Goal: Task Accomplishment & Management: Manage account settings

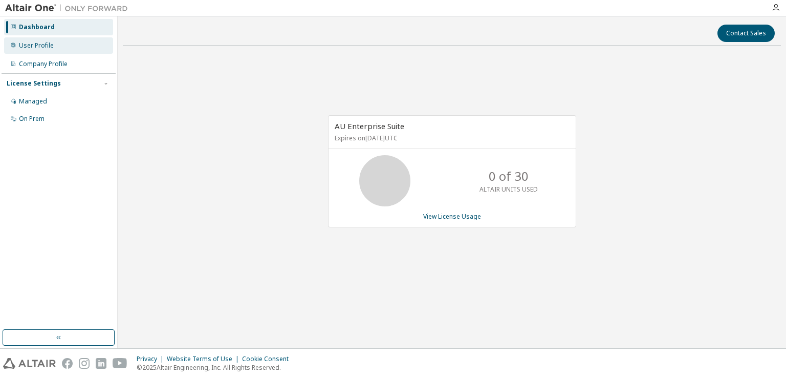
click at [44, 45] on div "User Profile" at bounding box center [36, 45] width 35 height 8
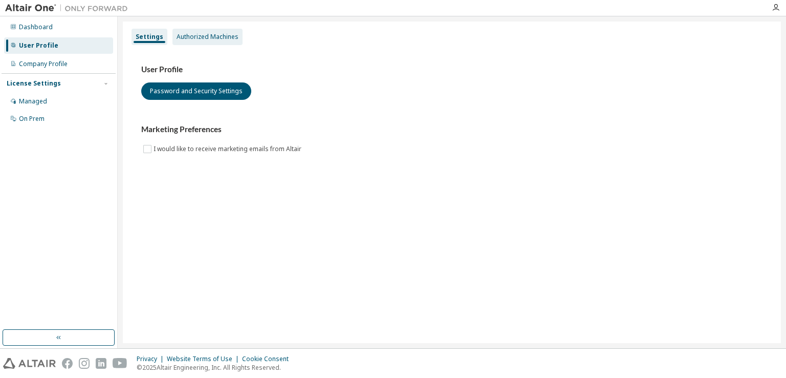
click at [211, 40] on div "Authorized Machines" at bounding box center [208, 37] width 62 height 8
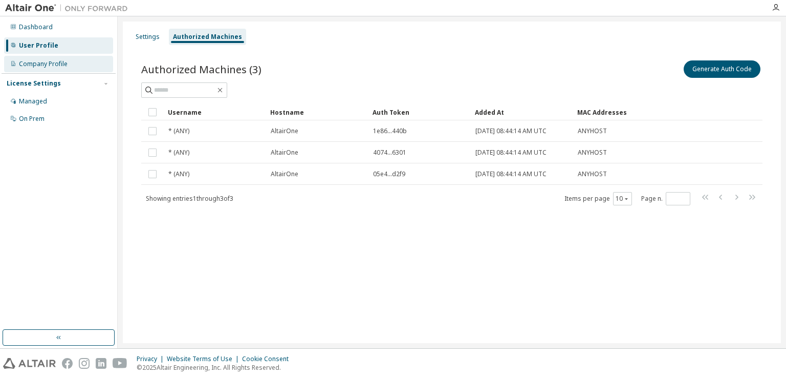
click at [57, 63] on div "Company Profile" at bounding box center [43, 64] width 49 height 8
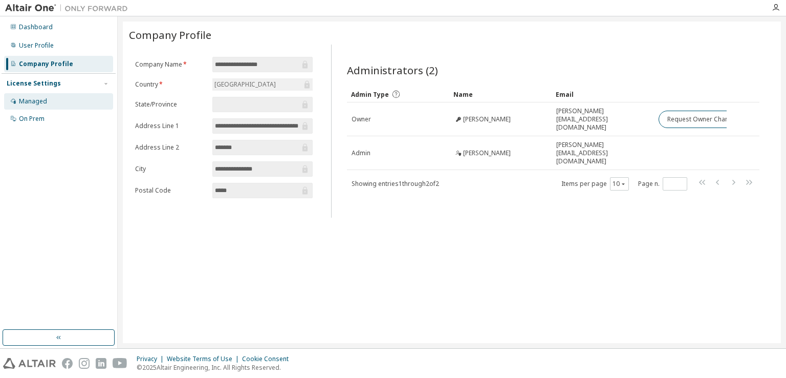
click at [51, 99] on div "Managed" at bounding box center [58, 101] width 109 height 16
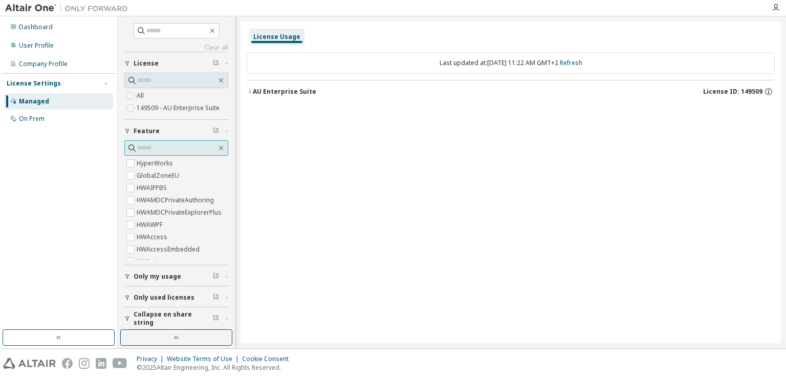
click at [168, 144] on input "text" at bounding box center [176, 148] width 79 height 10
type input "******"
click at [171, 28] on input "text" at bounding box center [176, 31] width 61 height 10
type input "******"
click at [37, 25] on div "Dashboard" at bounding box center [36, 27] width 34 height 8
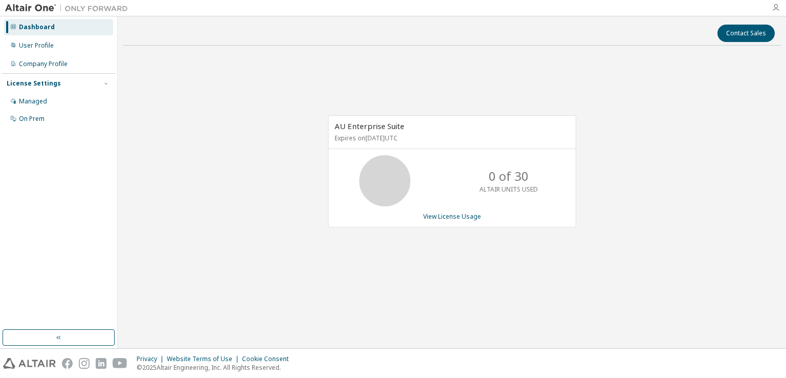
click at [778, 7] on icon "button" at bounding box center [776, 8] width 8 height 8
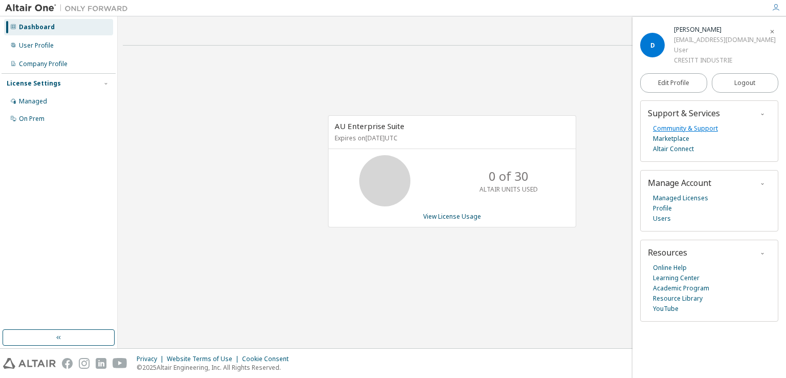
click at [684, 129] on link "Community & Support" at bounding box center [685, 128] width 65 height 10
